Goal: Task Accomplishment & Management: Use online tool/utility

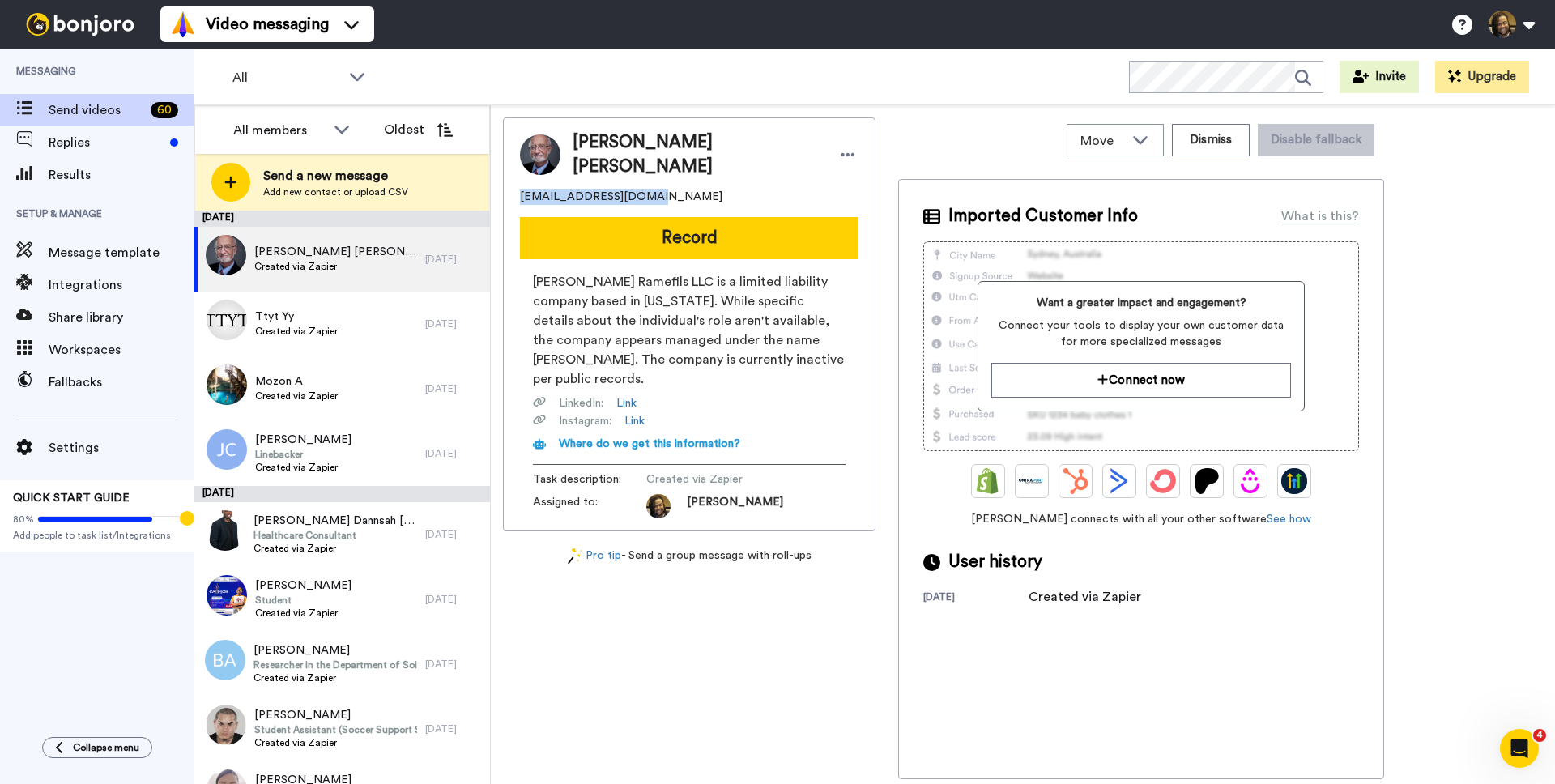
drag, startPoint x: 672, startPoint y: 186, endPoint x: 532, endPoint y: 189, distance: 140.0
click at [505, 191] on div "Pierre Ramefils Charles cpierrerame@gmail.com Record Charles Pierre Ramefils LL…" at bounding box center [689, 324] width 373 height 413
copy span "cpierrerame@gmail.com"
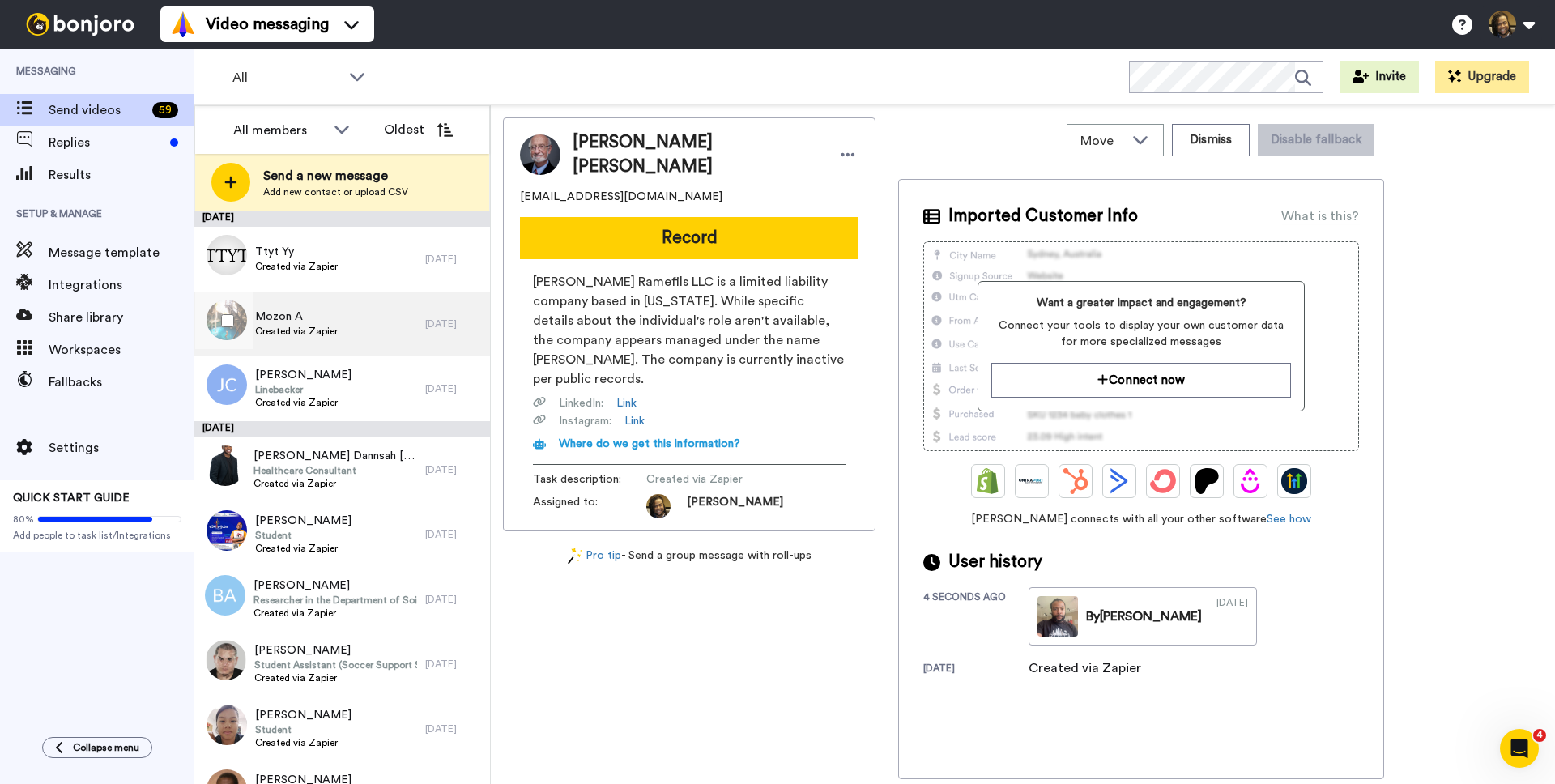
click at [353, 312] on div "Mozon A Created via Zapier" at bounding box center [309, 324] width 231 height 64
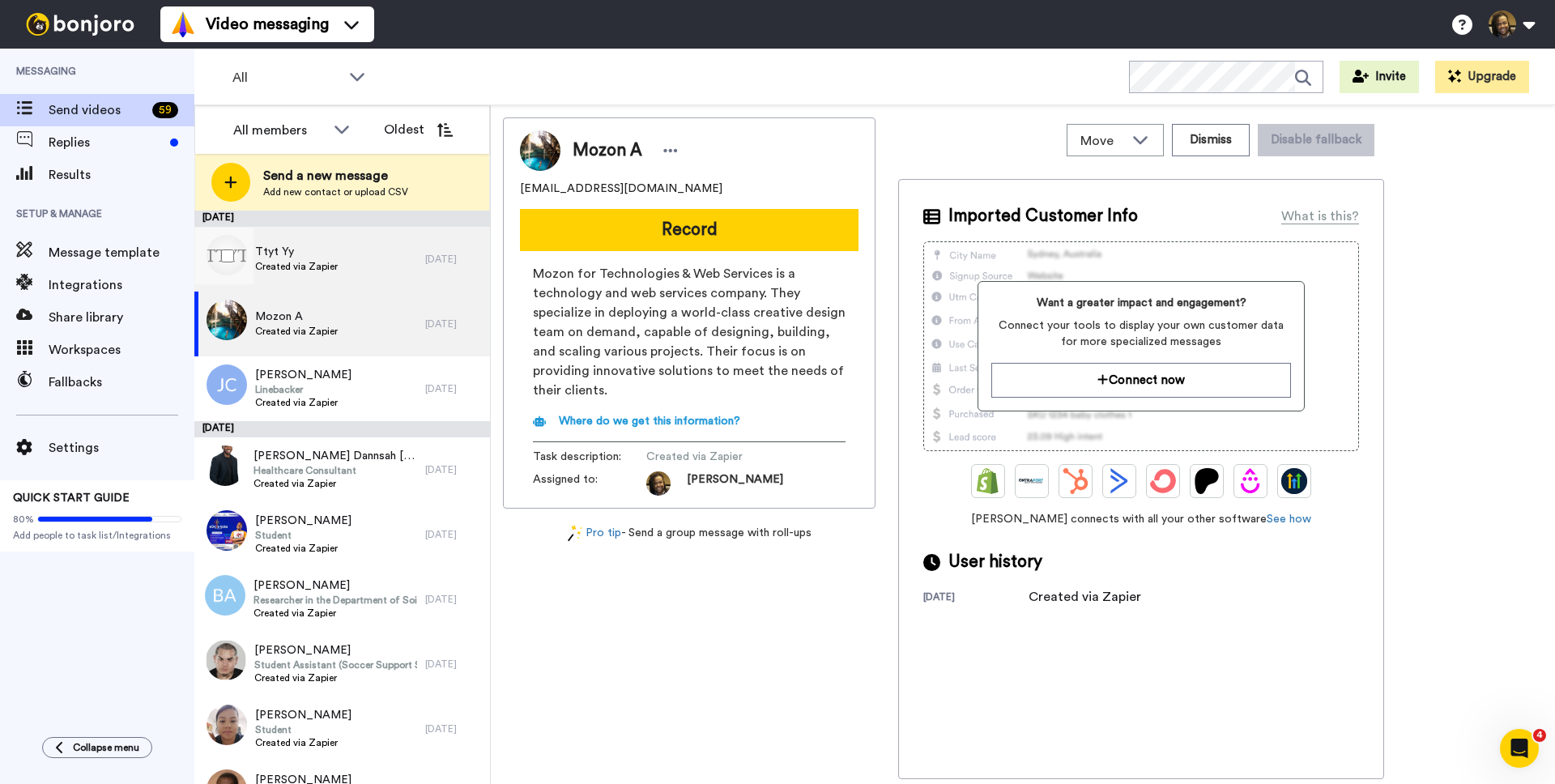
click at [353, 254] on div "Ttyt Yy Created via Zapier" at bounding box center [309, 258] width 231 height 64
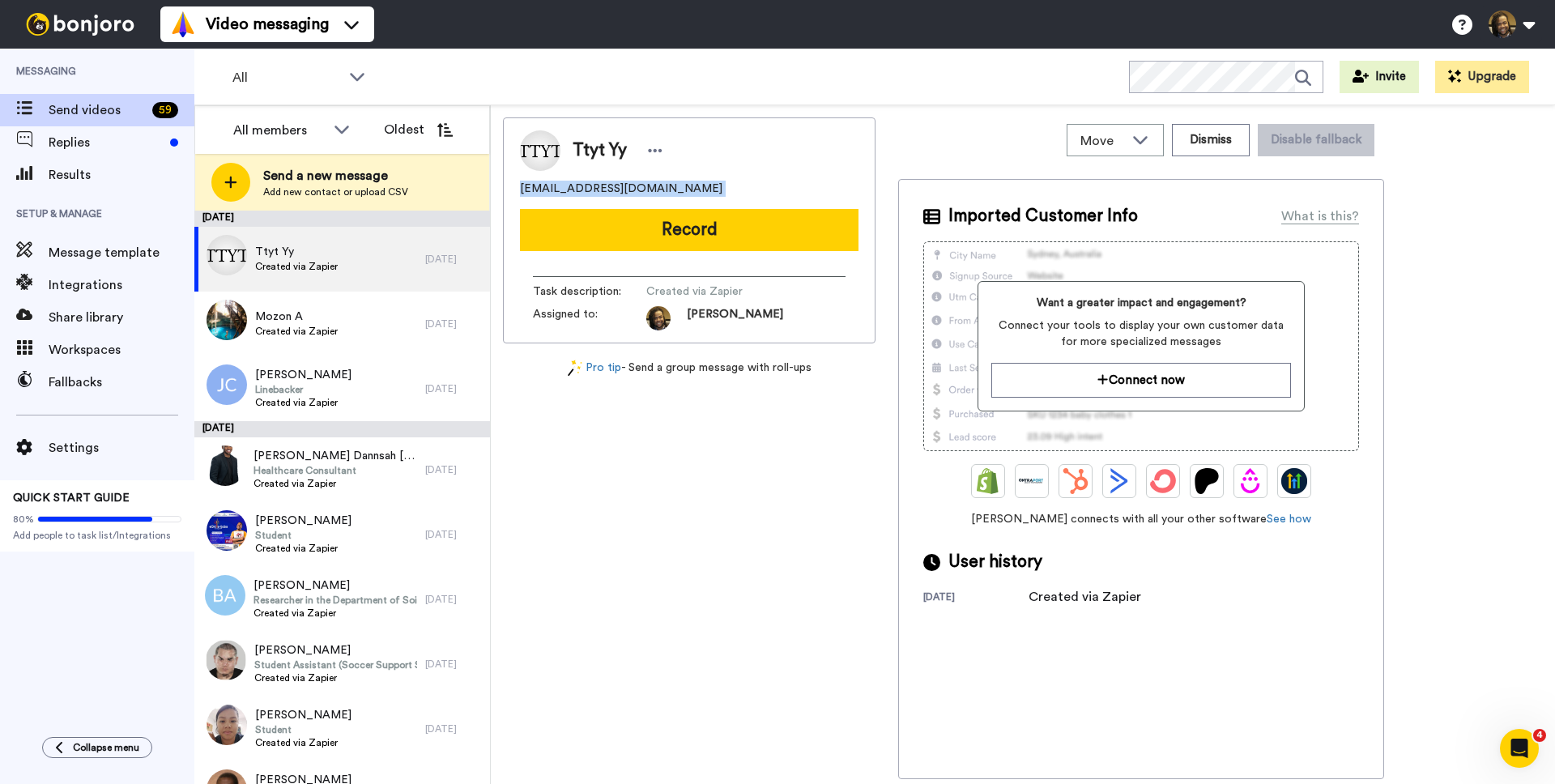
drag, startPoint x: 684, startPoint y: 197, endPoint x: 535, endPoint y: 186, distance: 149.4
click at [505, 188] on div "Ttyt Yy zozz3462@gmail.com Record Task description : Created via Zapier Assigne…" at bounding box center [689, 230] width 373 height 226
copy span "zozz3462@gmail.com"
click at [656, 145] on icon at bounding box center [656, 150] width 15 height 16
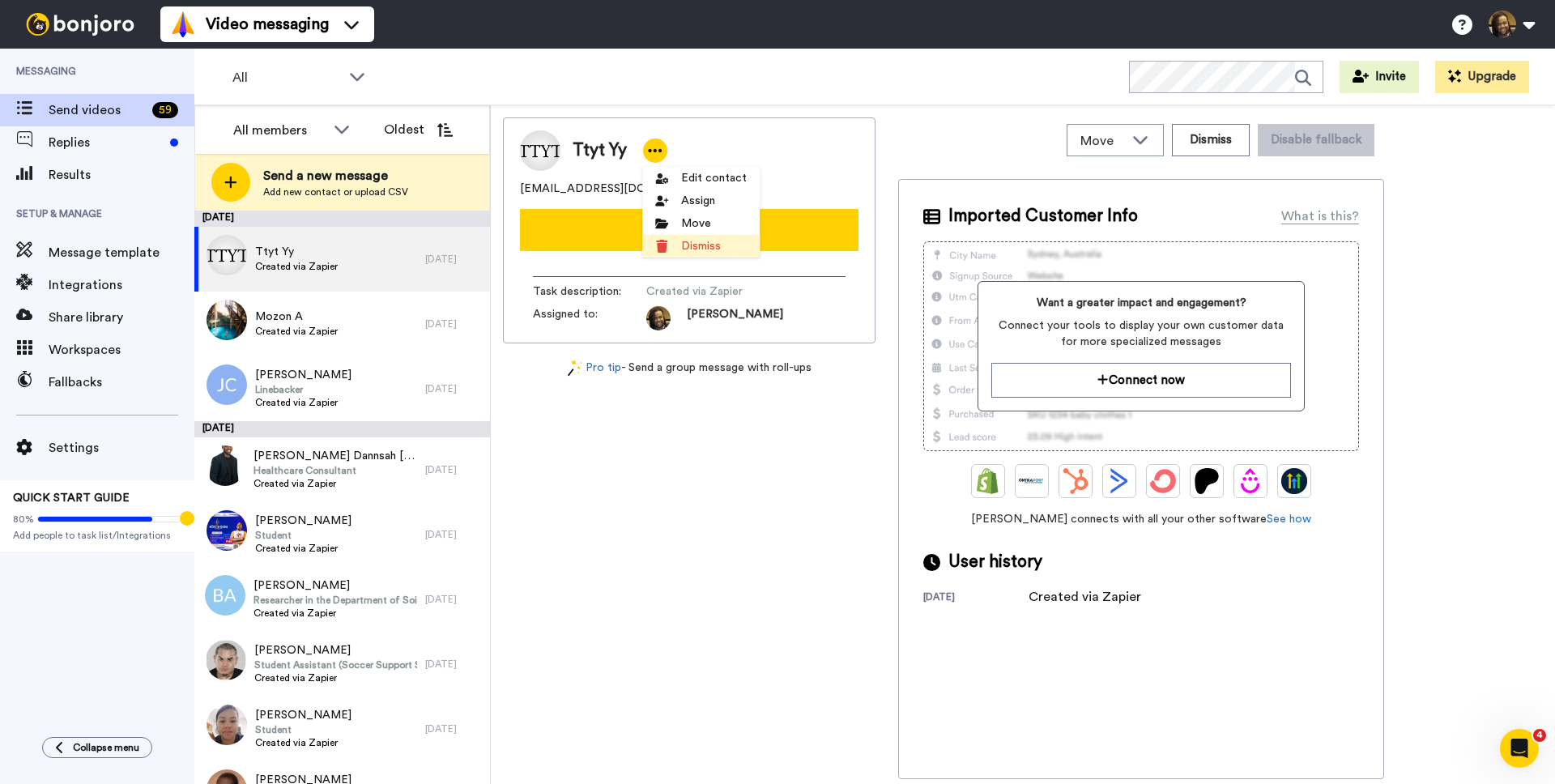
click at [694, 247] on li "Dismiss" at bounding box center [701, 246] width 118 height 23
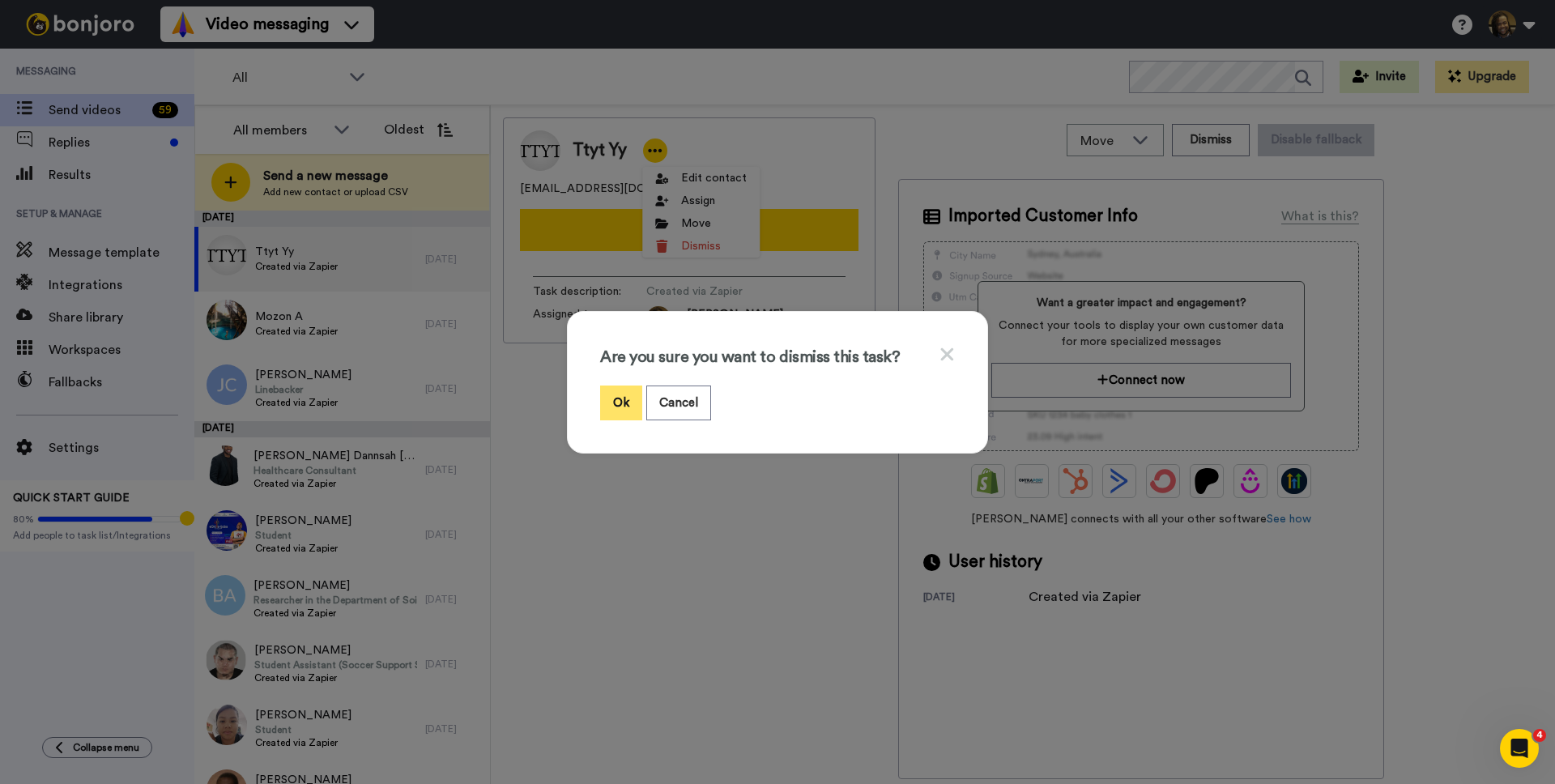
click at [618, 398] on button "Ok" at bounding box center [621, 402] width 42 height 34
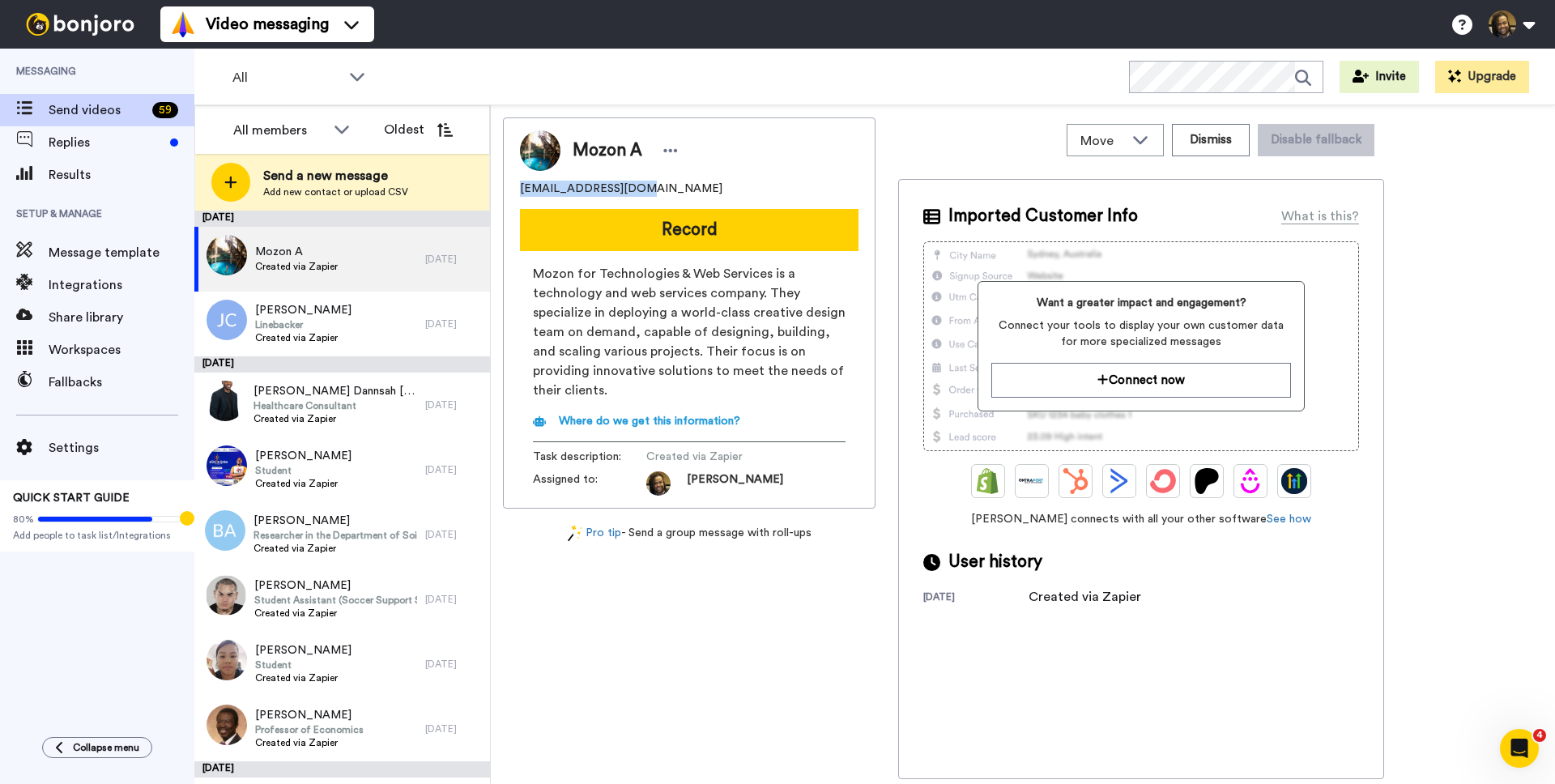
drag, startPoint x: 648, startPoint y: 186, endPoint x: 500, endPoint y: 179, distance: 148.2
click at [500, 179] on div "Move WORKSPACES View all Onboarding New Member + Add a new workspace Dismiss Di…" at bounding box center [1023, 444] width 1064 height 679
copy span "zozzz3462@gmail.com"
click at [661, 148] on div at bounding box center [670, 150] width 24 height 24
click at [705, 251] on li "Dismiss" at bounding box center [716, 246] width 118 height 23
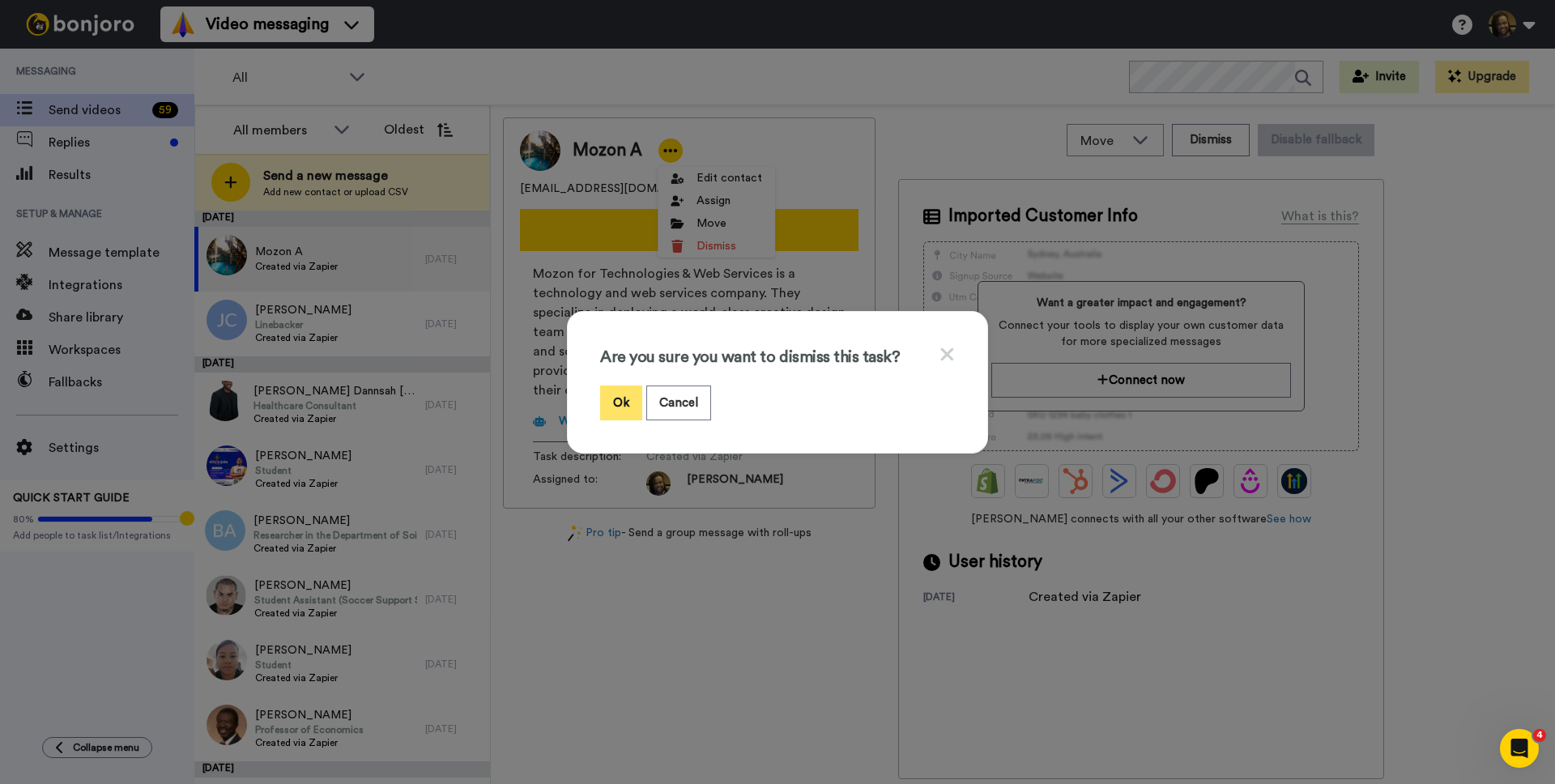
click at [614, 402] on button "Ok" at bounding box center [621, 402] width 42 height 34
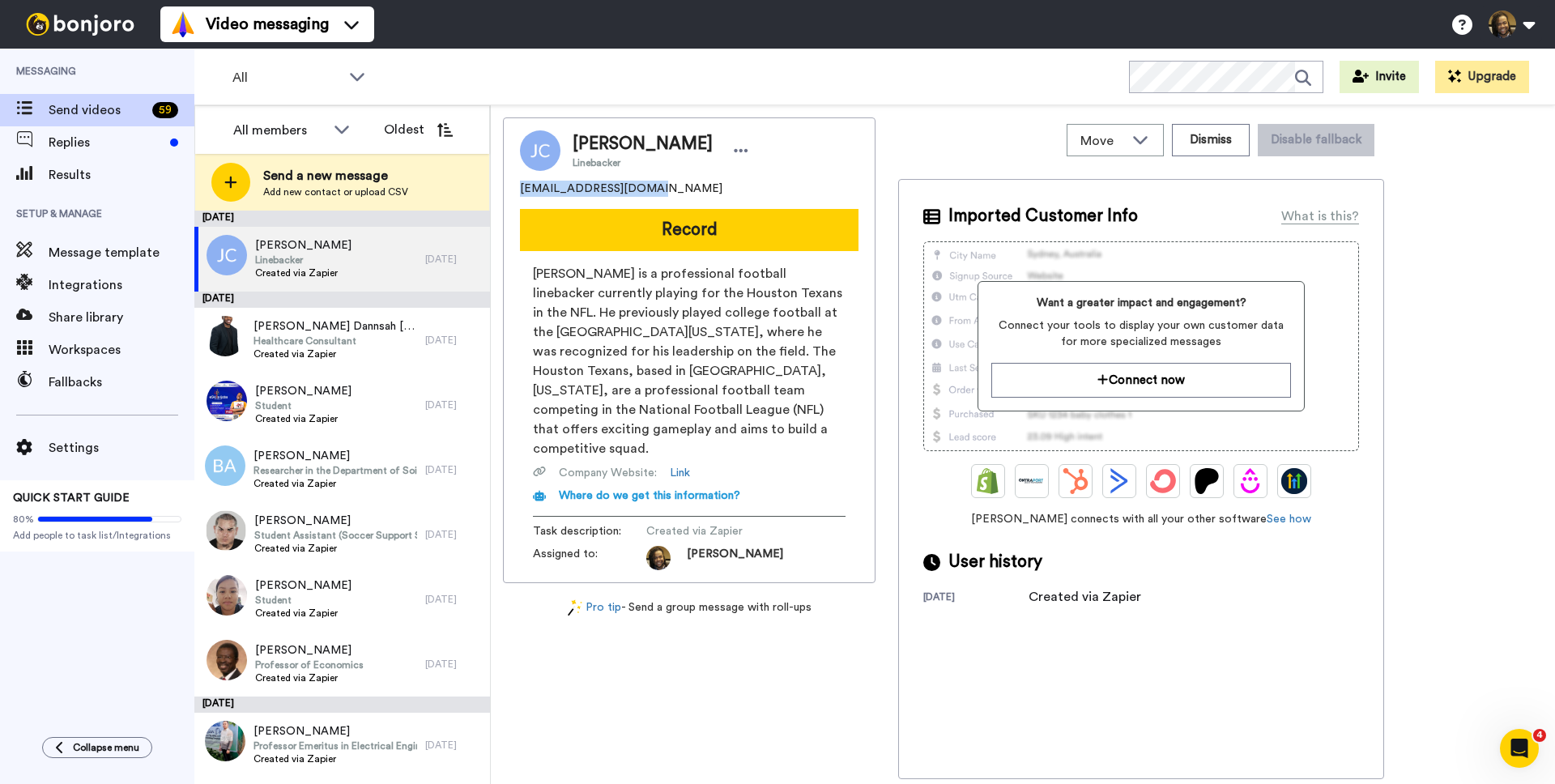
drag, startPoint x: 591, startPoint y: 189, endPoint x: 511, endPoint y: 190, distance: 80.0
click at [511, 190] on div "Jermaine Carter Linebacker jaiunique82@yahoo.com Record Jermaine Carter Jr. is …" at bounding box center [689, 351] width 373 height 466
copy span "jaiunique82@yahoo.com"
click at [736, 149] on div at bounding box center [741, 150] width 24 height 24
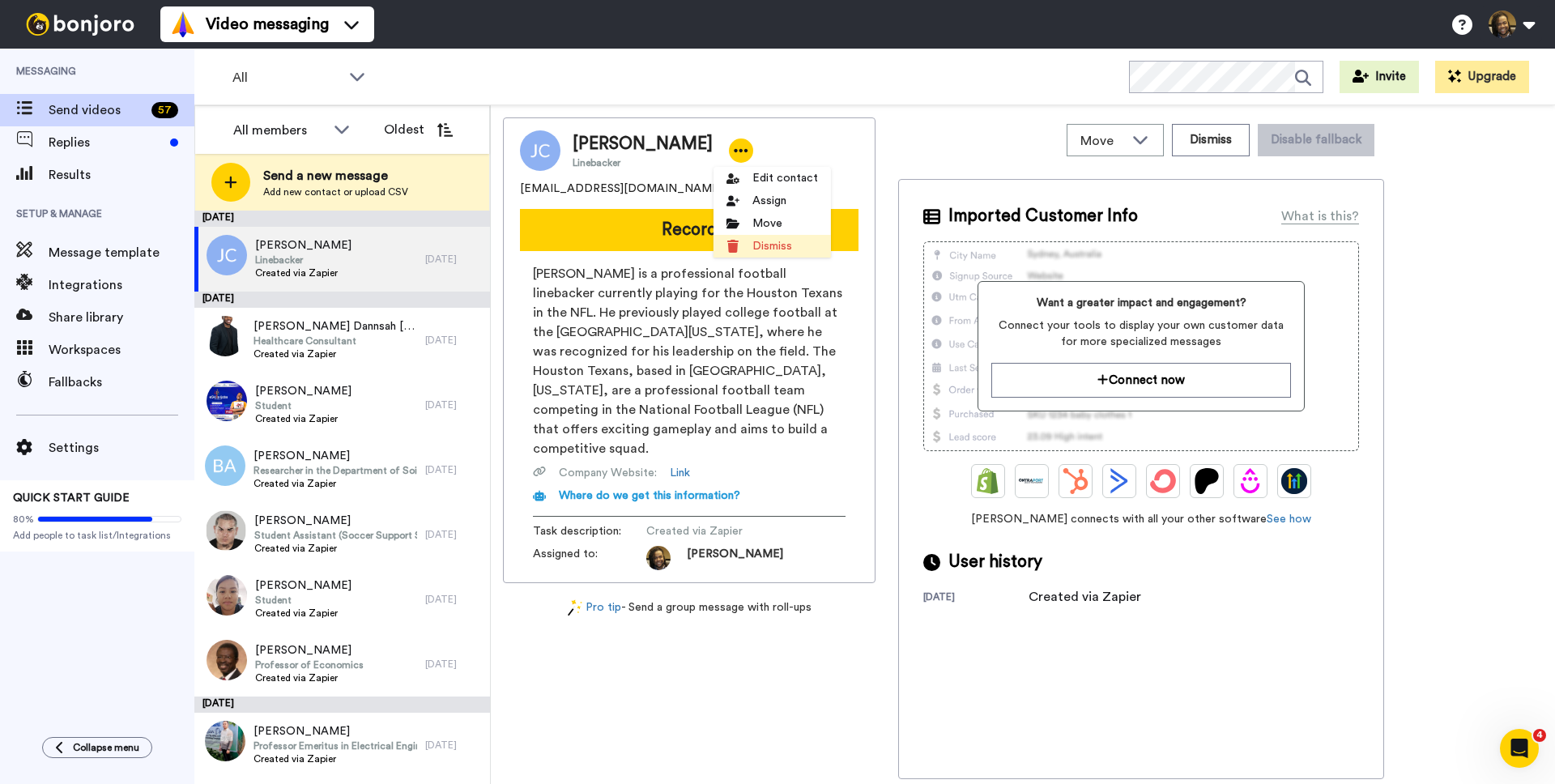
click at [760, 247] on li "Dismiss" at bounding box center [773, 246] width 118 height 23
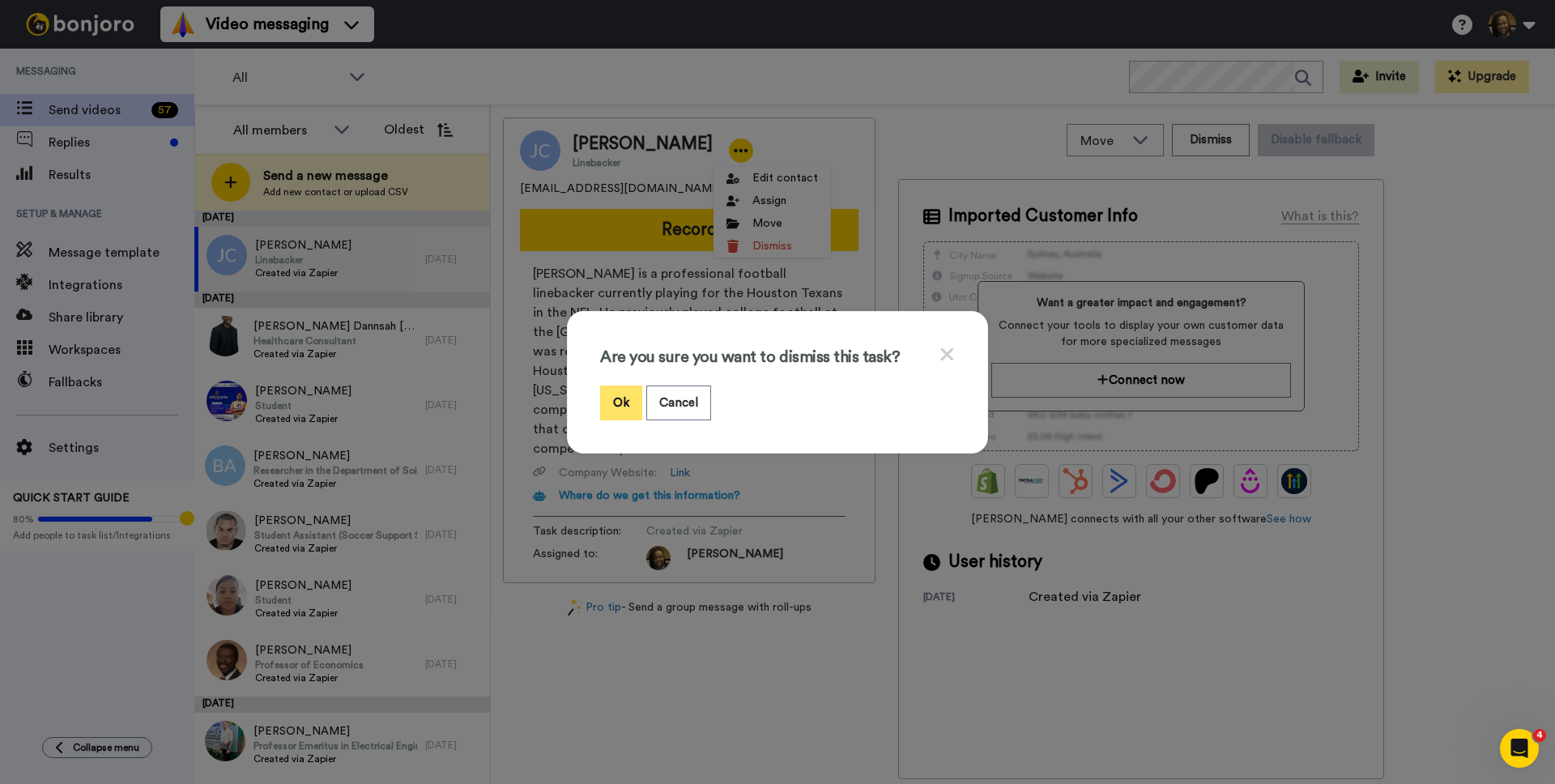
click at [635, 405] on button "Ok" at bounding box center [621, 402] width 42 height 34
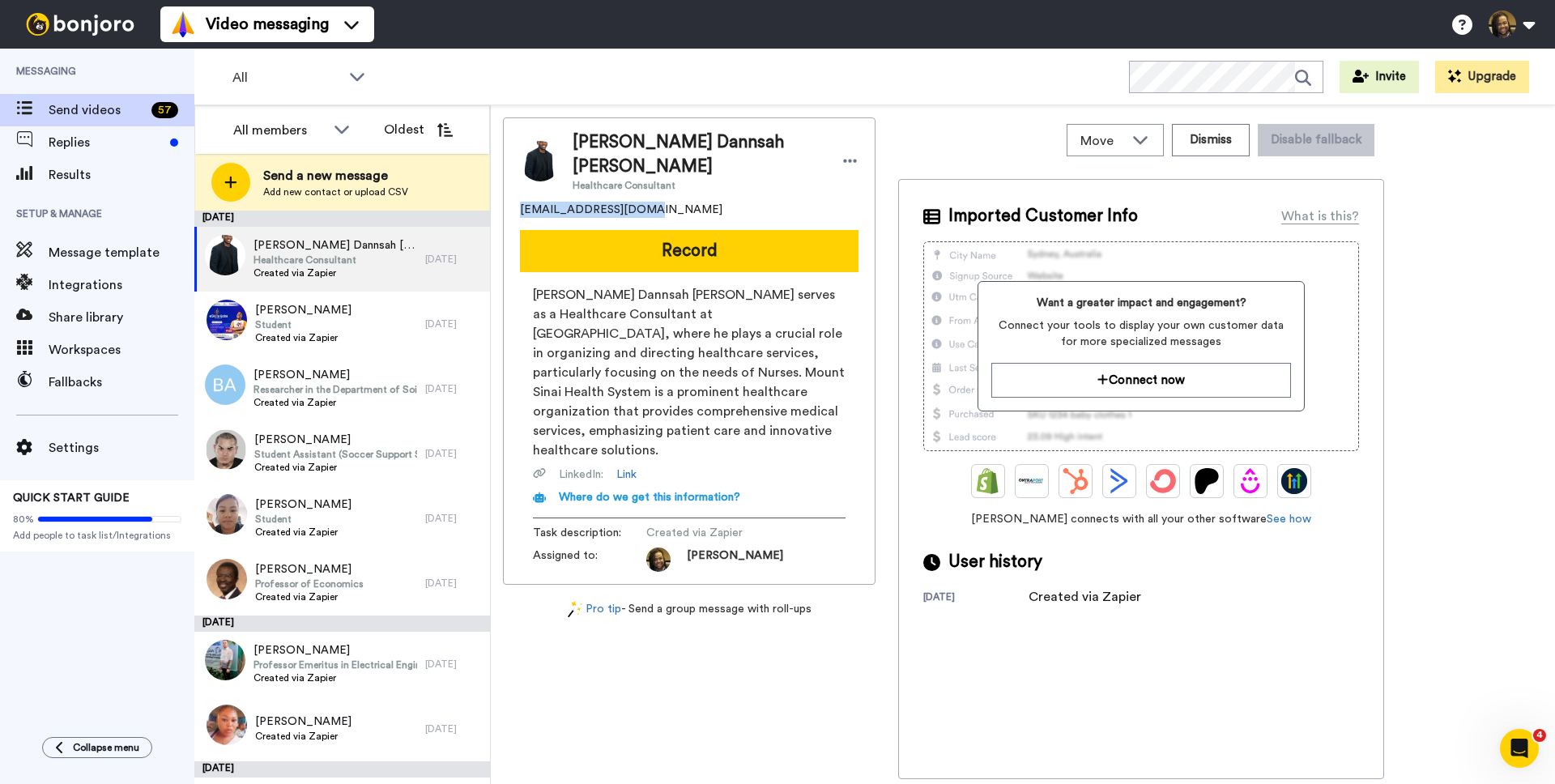
drag, startPoint x: 701, startPoint y: 184, endPoint x: 517, endPoint y: 189, distance: 184.1
click at [507, 188] on div "Edward Dannsah Appiah Healthcare Consultant kdannsah10@gmail.com Record Edward …" at bounding box center [689, 351] width 373 height 467
copy span "kdannsah10@gmail.com"
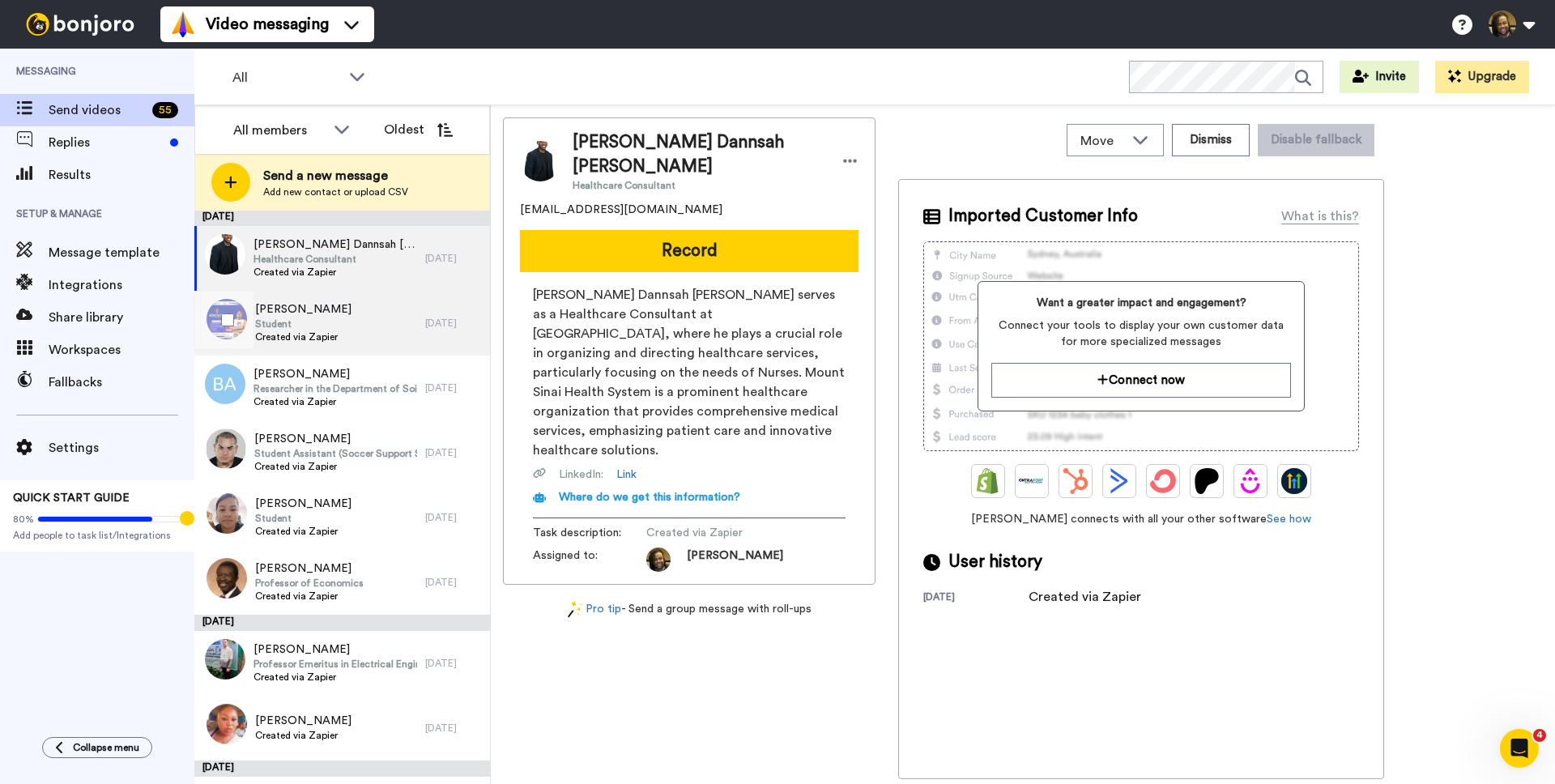
click at [301, 344] on div "Israel Agbanyo Student Created via Zapier" at bounding box center [303, 323] width 96 height 44
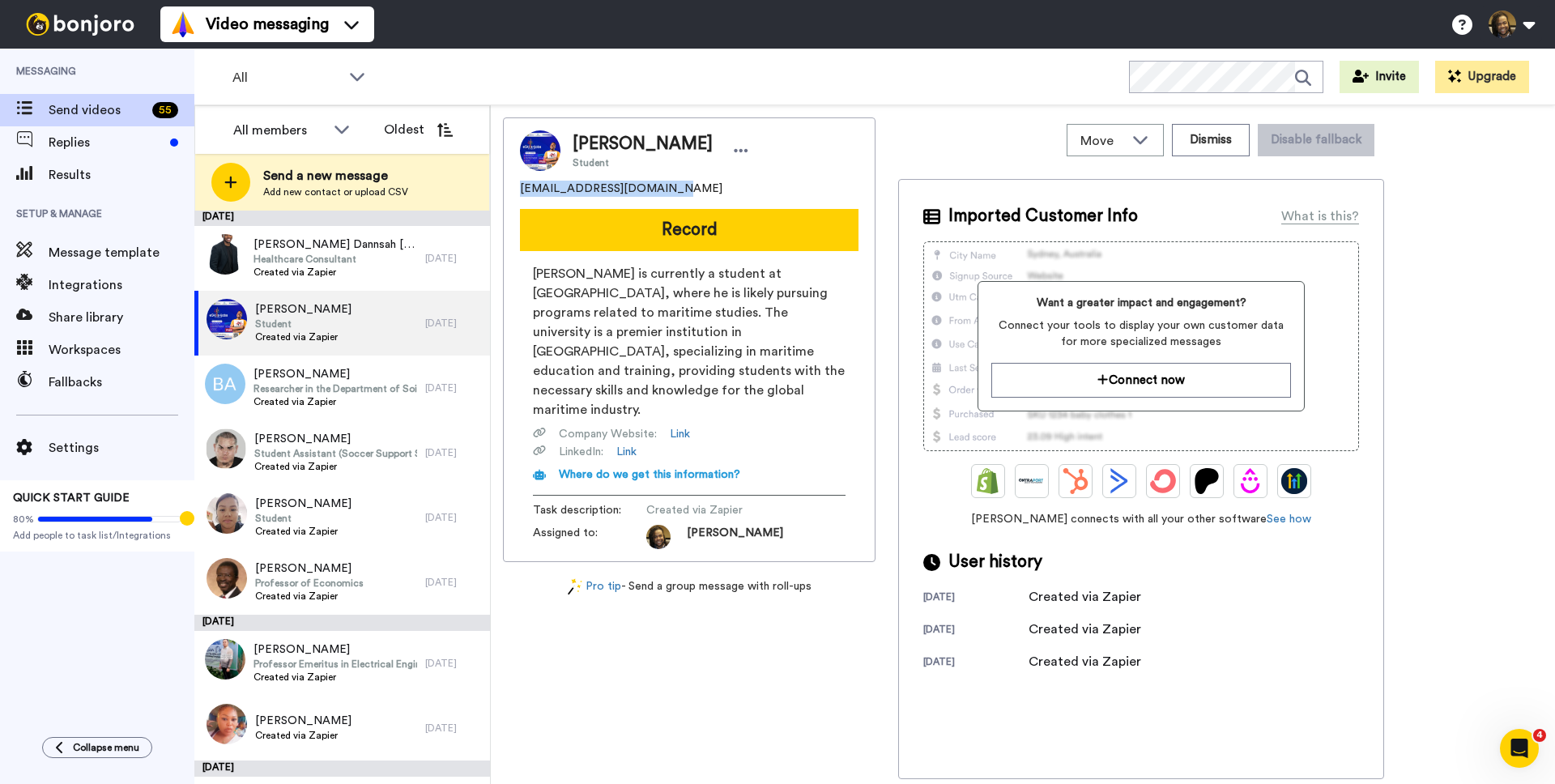
drag, startPoint x: 670, startPoint y: 185, endPoint x: 510, endPoint y: 188, distance: 160.0
click at [510, 188] on div "Israel Agbanyo Student israelkyesutor@gmail.com Record Israel Agbanyo is curren…" at bounding box center [689, 340] width 373 height 444
copy span "[EMAIL_ADDRESS][DOMAIN_NAME]"
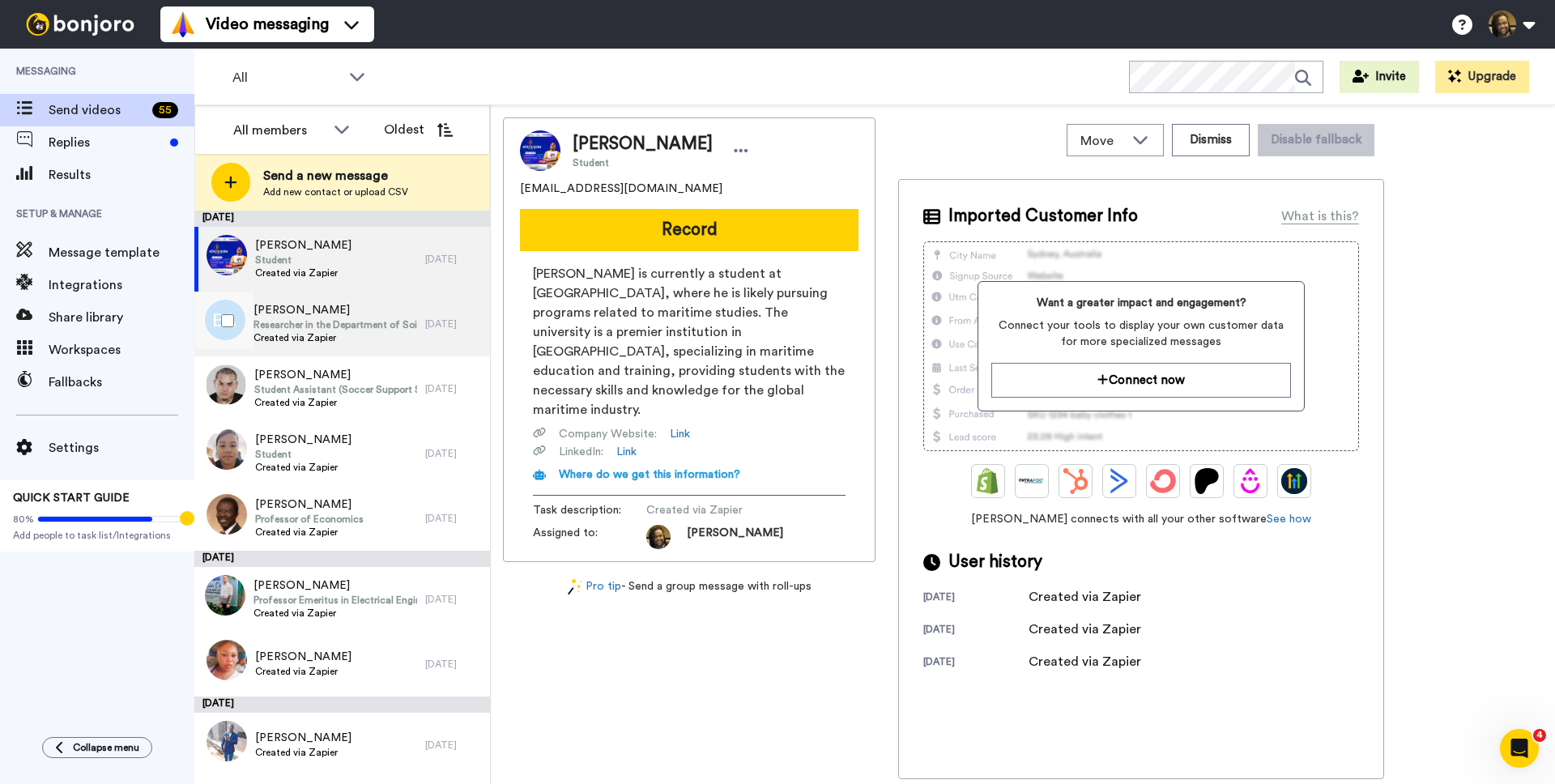
click at [357, 319] on span "Researcher in the Department of Soil and Crop Sciences" at bounding box center [335, 324] width 163 height 13
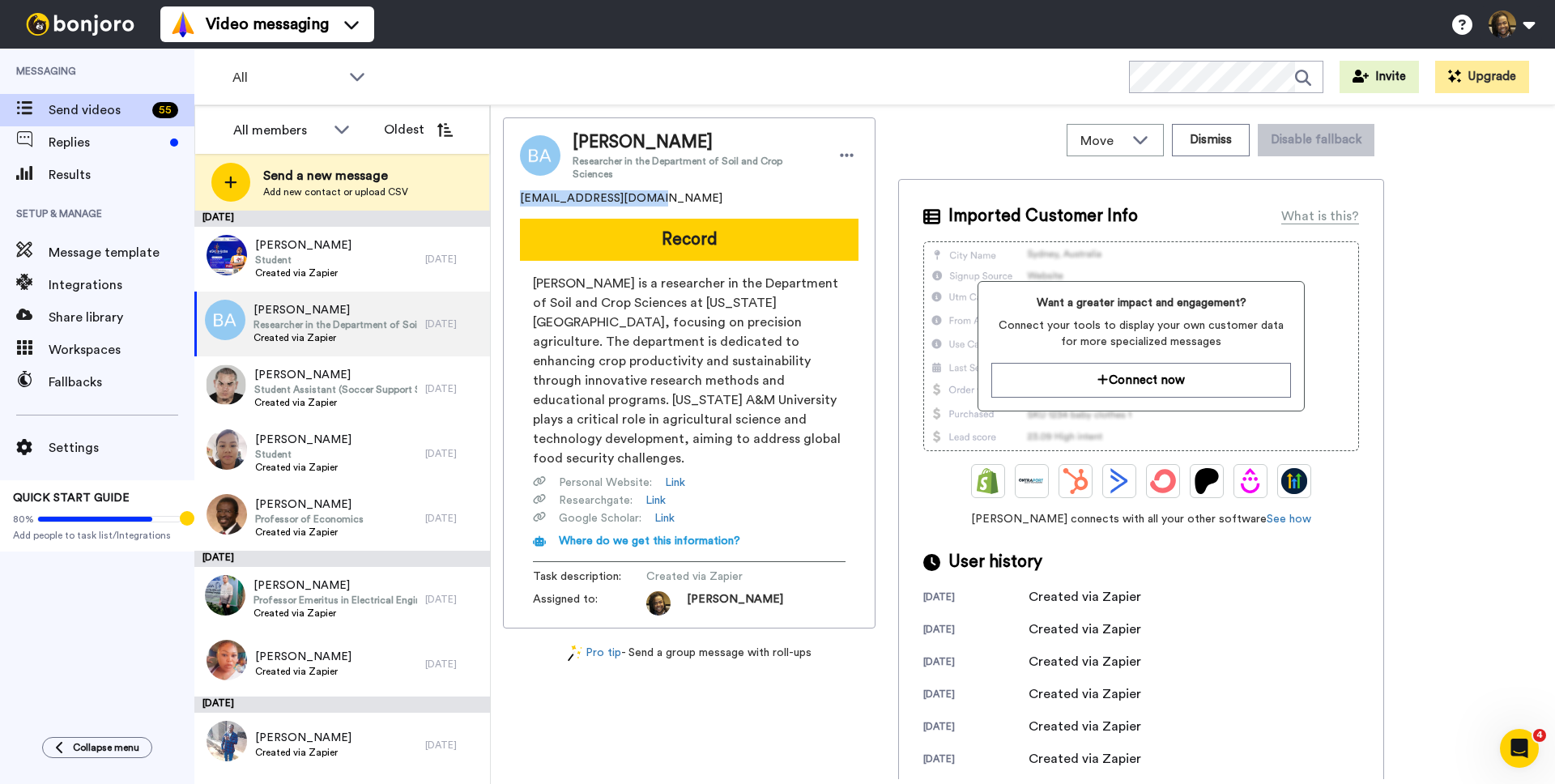
drag, startPoint x: 656, startPoint y: 187, endPoint x: 516, endPoint y: 187, distance: 140.0
click at [509, 186] on div "[PERSON_NAME] Researcher in the Department of Soil and Crop Sciences [EMAIL_ADD…" at bounding box center [689, 373] width 373 height 511
copy span "[EMAIL_ADDRESS][DOMAIN_NAME]"
